Goal: Transaction & Acquisition: Purchase product/service

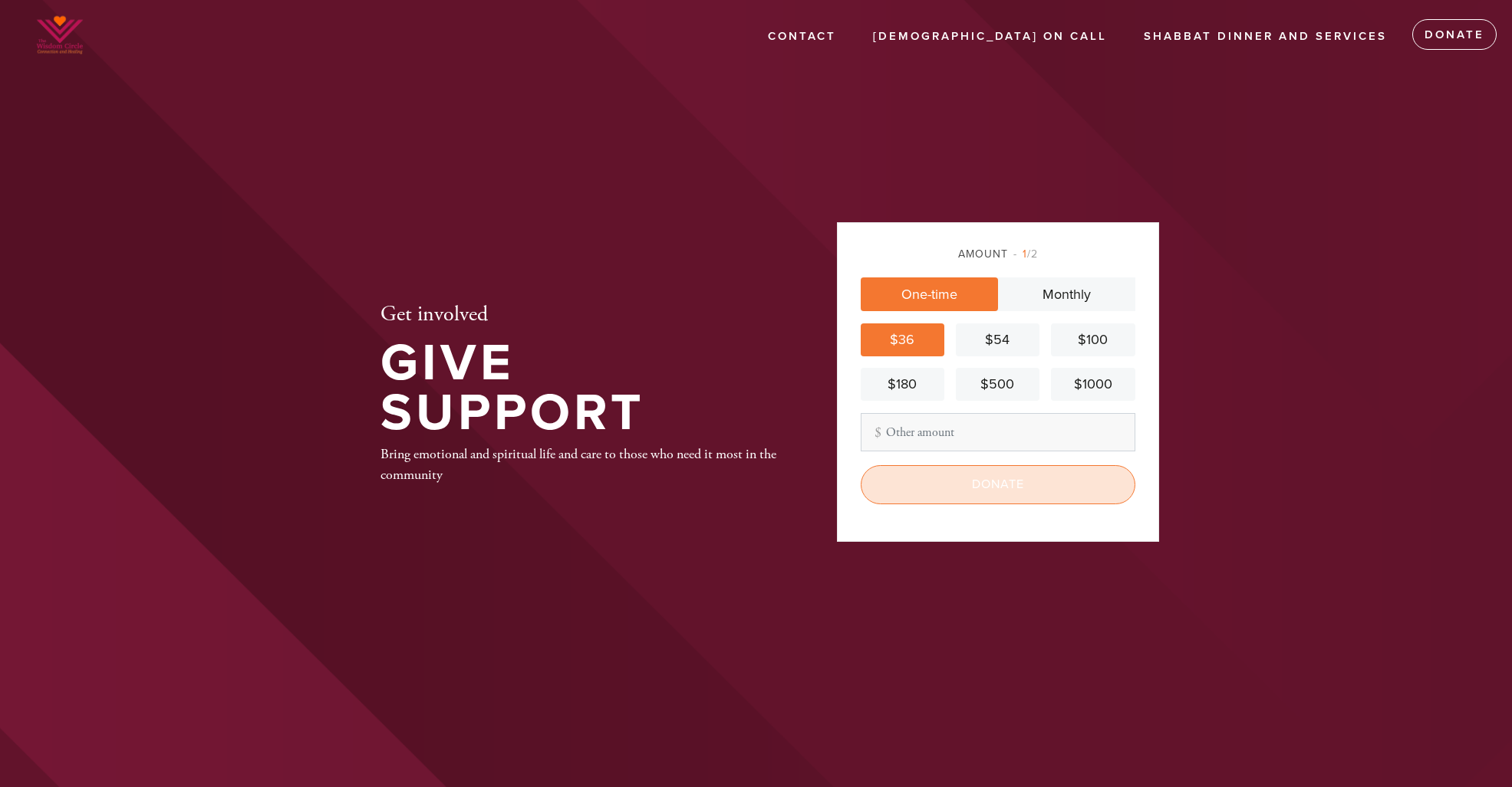
click at [1002, 486] on input "Donate" at bounding box center [998, 484] width 275 height 38
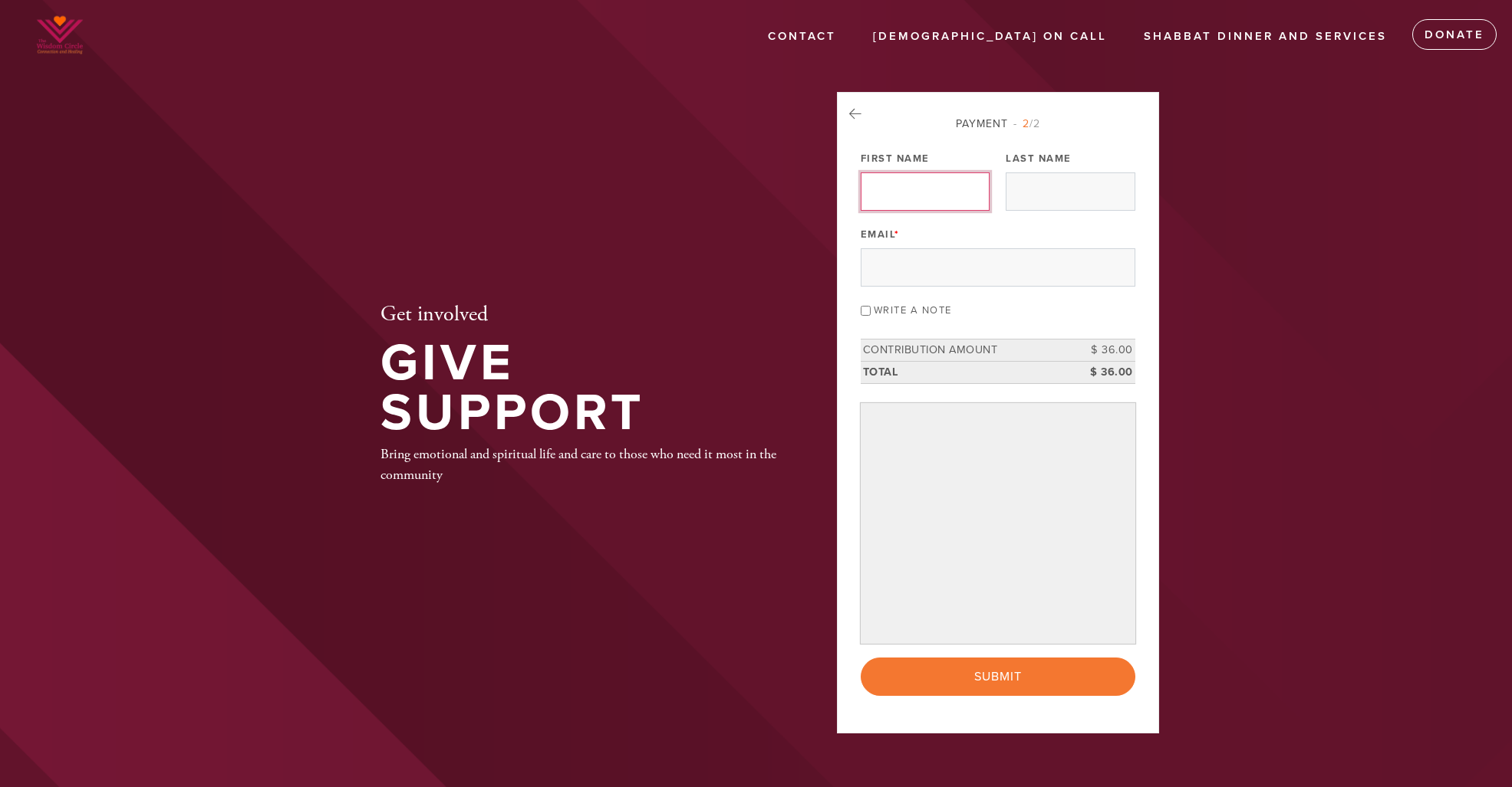
click at [941, 182] on input "First Name" at bounding box center [925, 191] width 129 height 38
type input "Robin"
drag, startPoint x: 1016, startPoint y: 188, endPoint x: 1003, endPoint y: 189, distance: 13.0
click at [1003, 189] on div "Payment 2 /2 Payment Processor Pay Later credit card Paypal First Name Robin La…" at bounding box center [998, 406] width 275 height 580
type input "Wasserman"
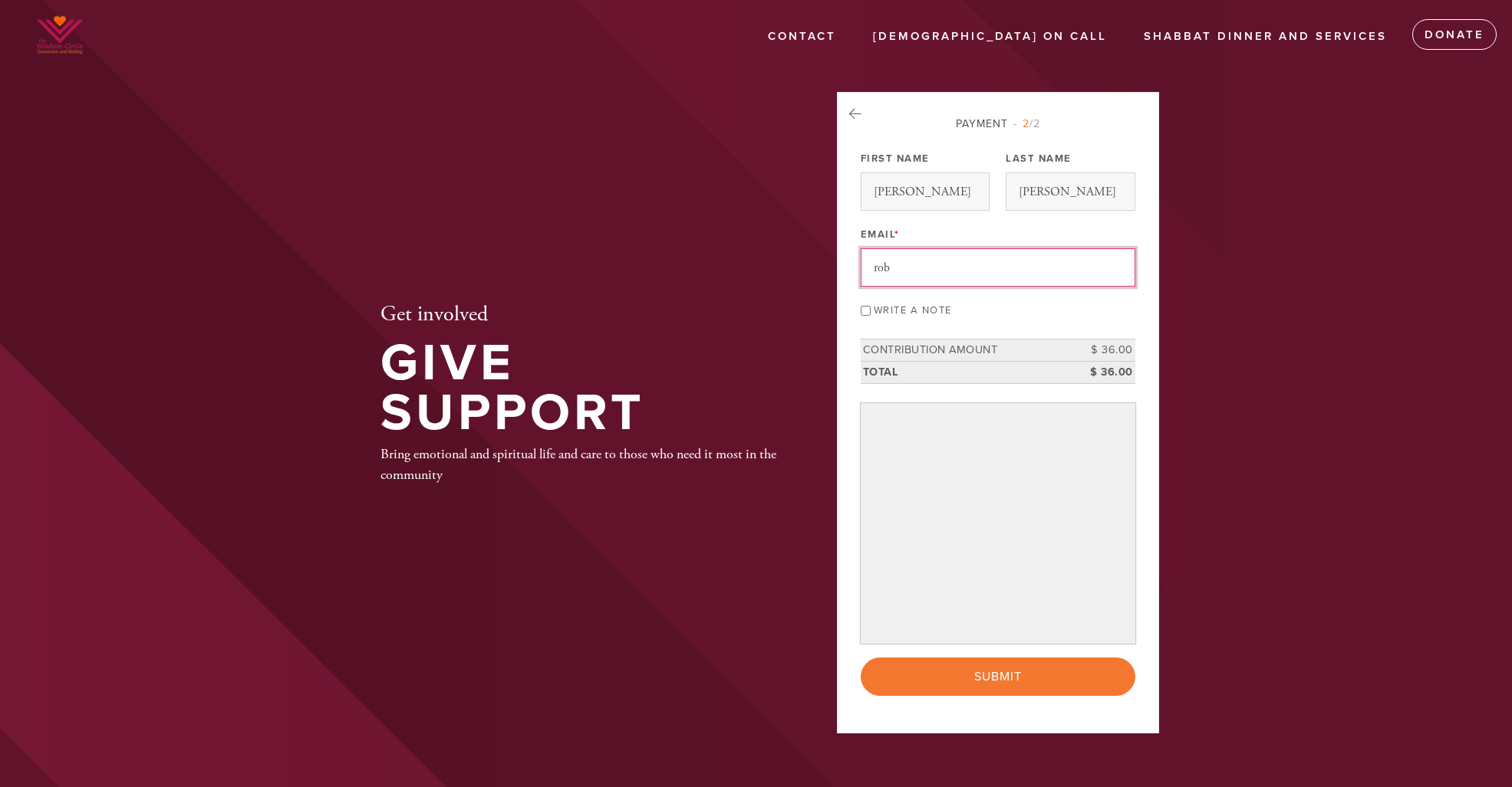
type input "robinawasserman@gmail.com"
click at [1203, 520] on header "Contact Chabad On Call Shabbat Dinner and Services Donate Get involved Give Sup…" at bounding box center [756, 393] width 1512 height 787
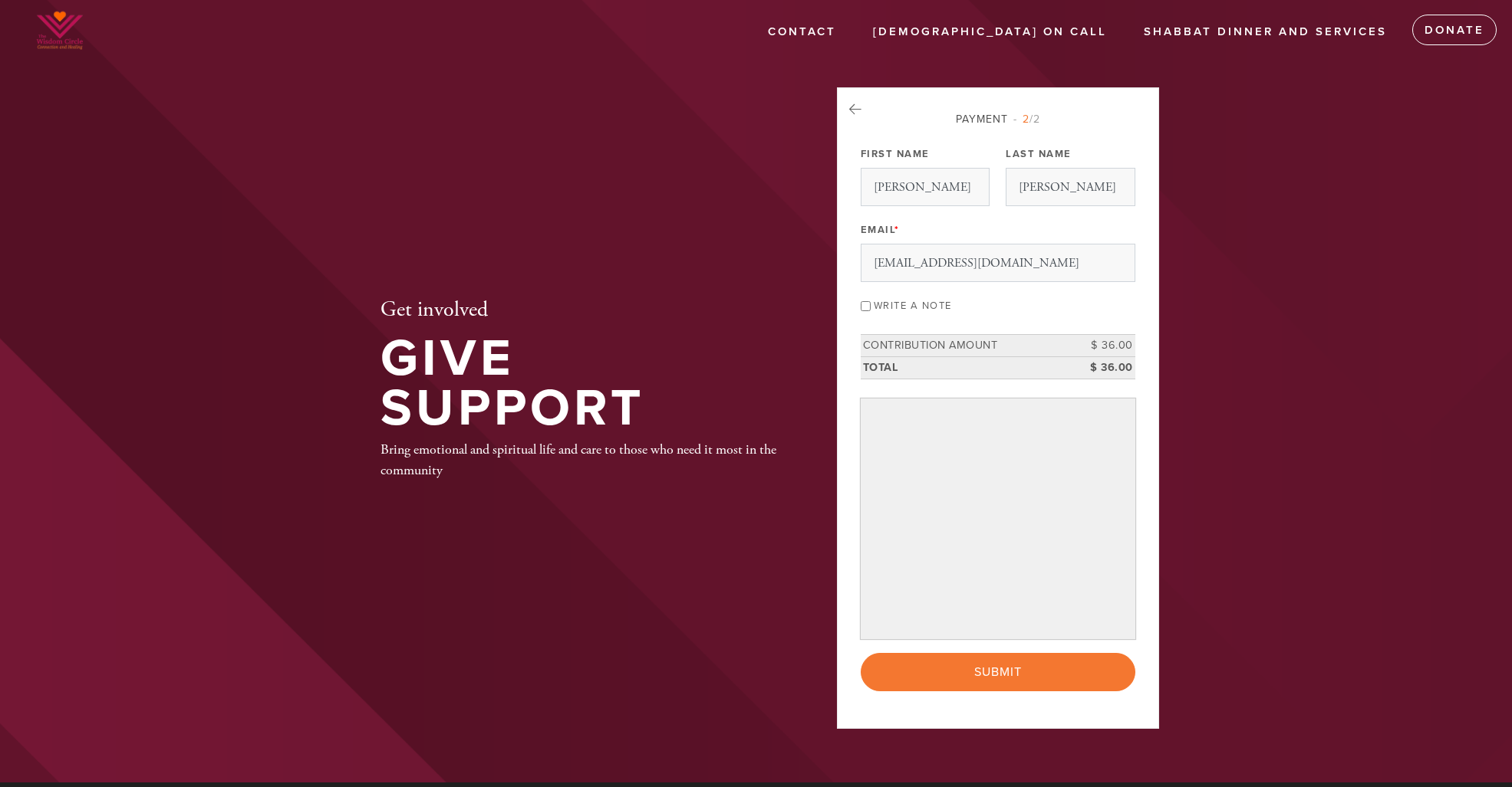
click at [865, 305] on input "Write a note" at bounding box center [865, 307] width 10 height 10
checkbox input "true"
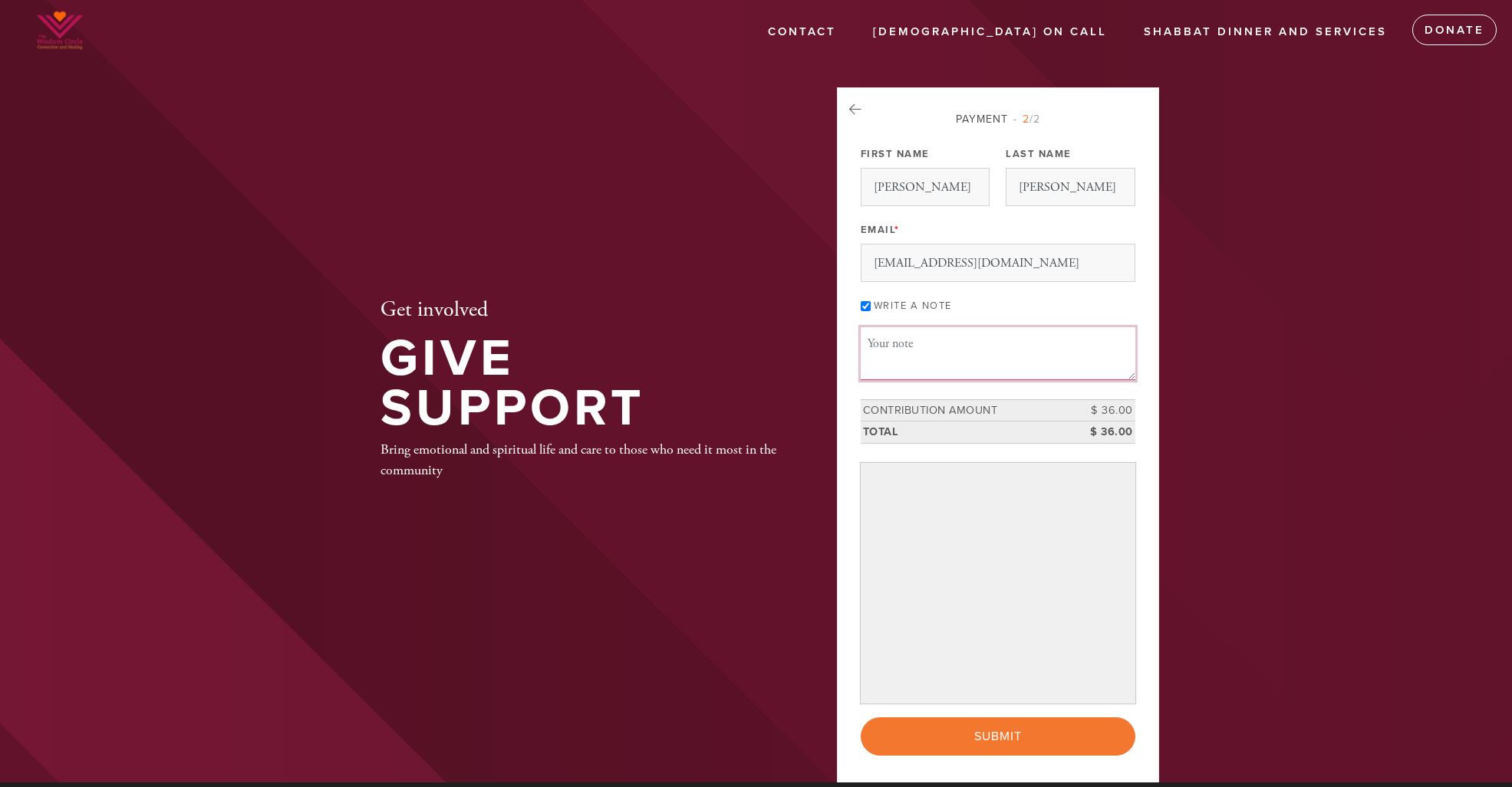
click at [895, 345] on textarea "Message or dedication" at bounding box center [998, 353] width 275 height 53
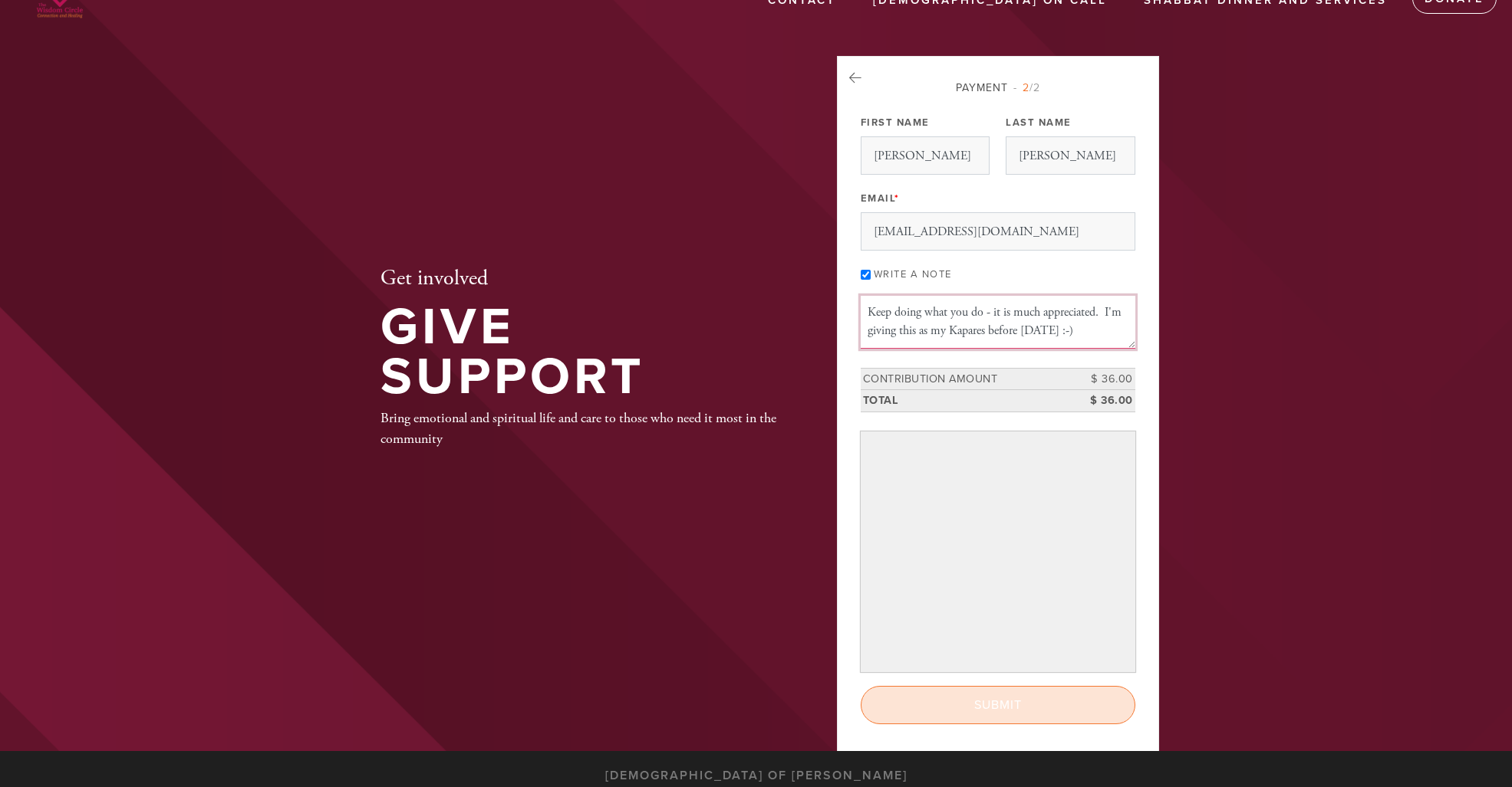
scroll to position [36, 0]
type textarea "Keep doing what you do - it is much appreciated. I'm giving this as my Kapares …"
click at [1020, 702] on input "Submit" at bounding box center [998, 706] width 275 height 38
